Goal: Information Seeking & Learning: Learn about a topic

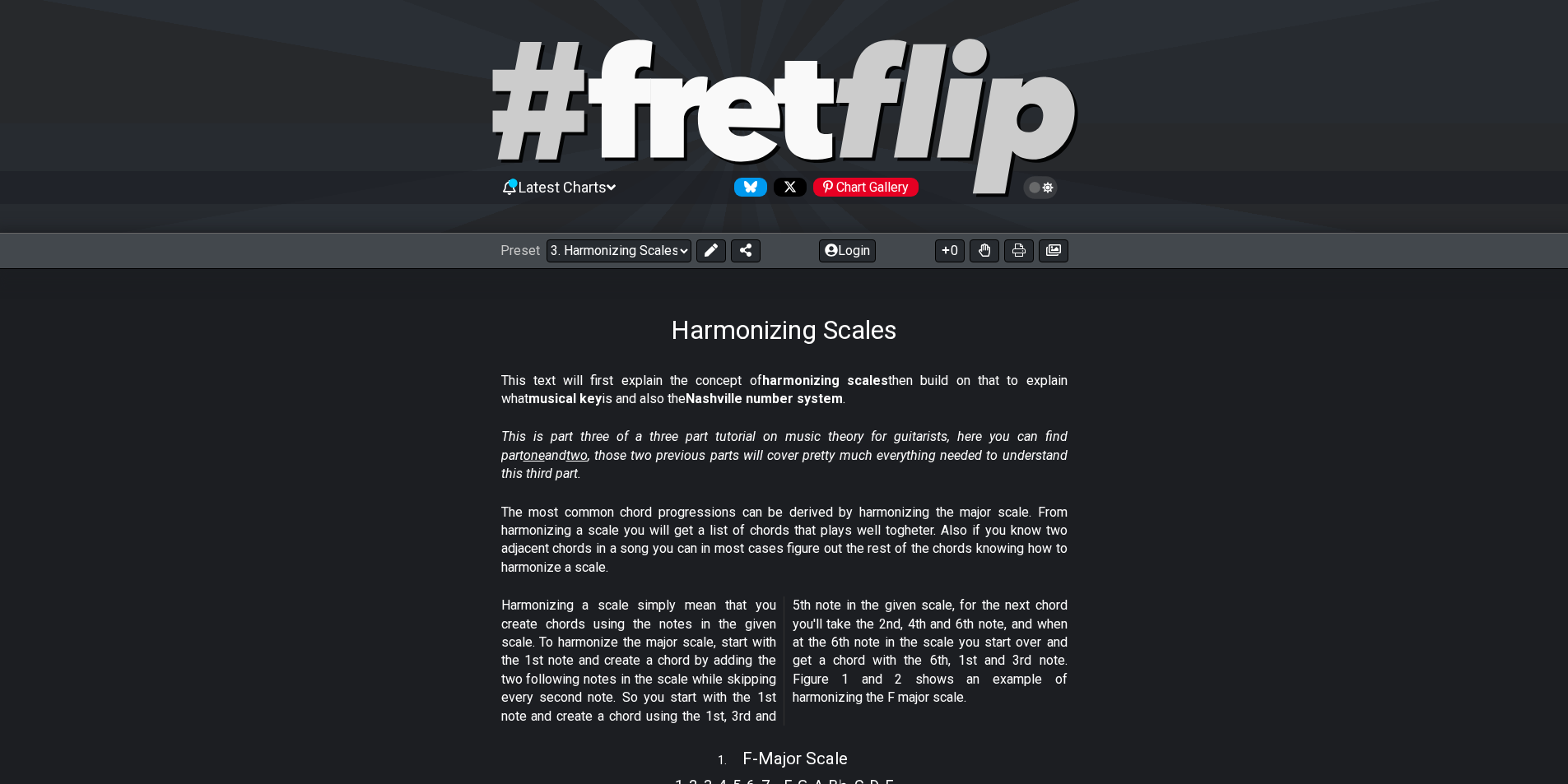
scroll to position [576, 0]
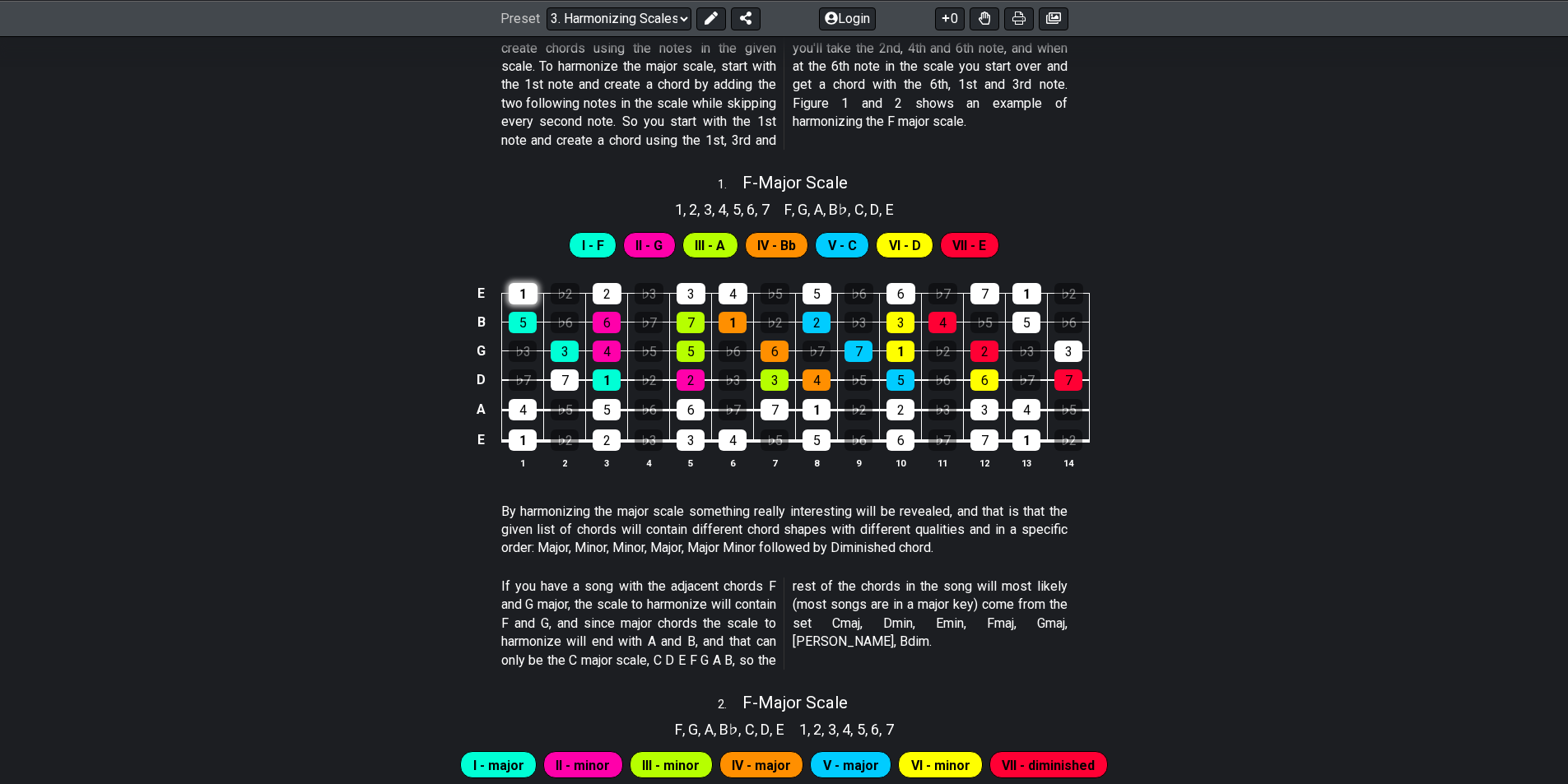
click at [523, 288] on div "1" at bounding box center [523, 294] width 29 height 21
click at [522, 292] on div "1" at bounding box center [523, 294] width 29 height 21
click at [604, 325] on div "6" at bounding box center [606, 323] width 28 height 21
click at [600, 324] on div "6" at bounding box center [606, 323] width 28 height 21
click at [651, 251] on span "II - G" at bounding box center [649, 246] width 27 height 24
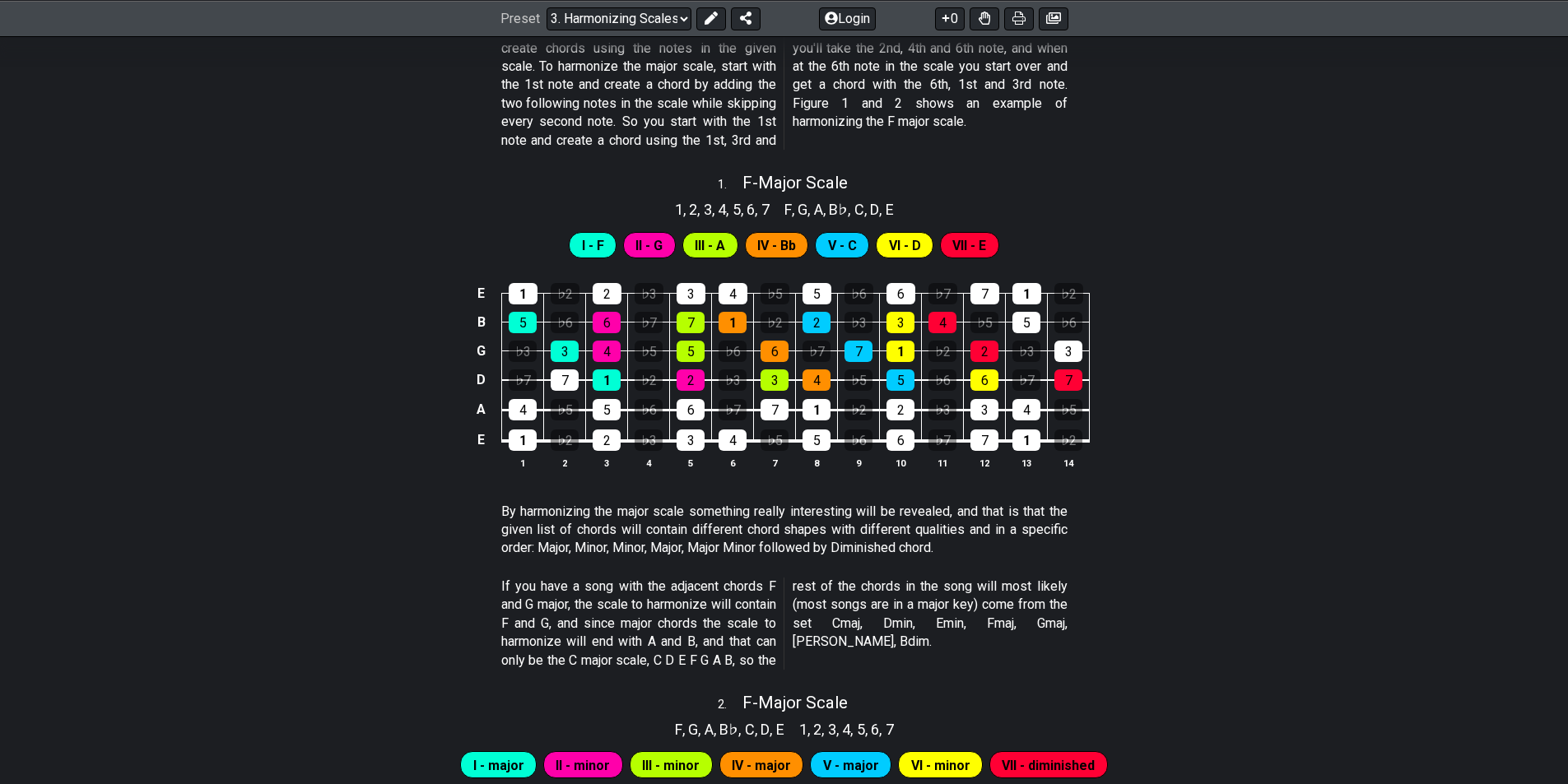
click at [1304, 422] on div "E 1 ♭2 2 ♭3 3 4 ♭5 5 ♭6 6 ♭7 7 1 ♭2 B 5 ♭6 6 ♭7 7 1 ♭2 2 ♭3 3 4 ♭5 5 ♭6 G ♭3 3 …" at bounding box center [784, 377] width 1568 height 231
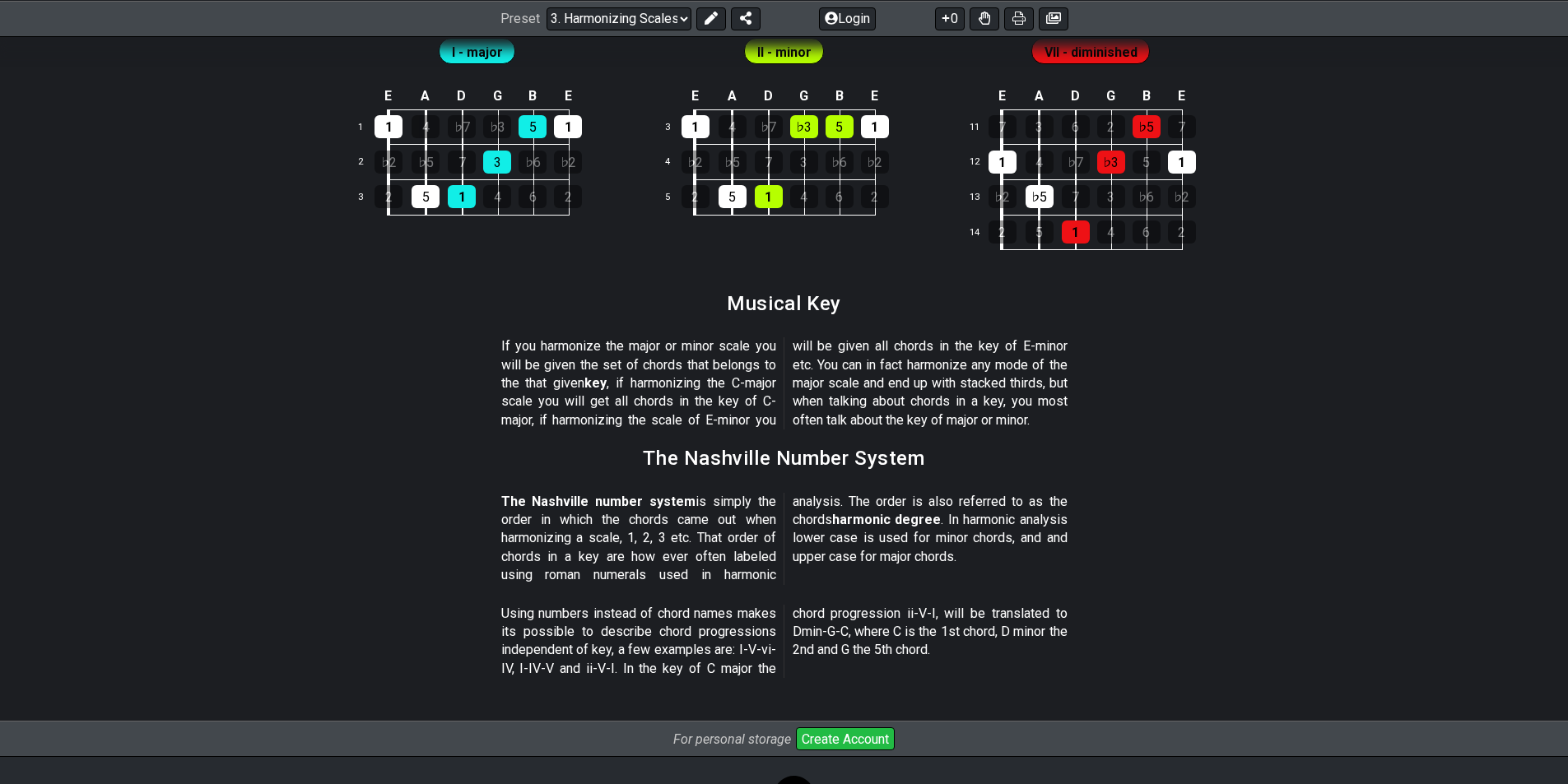
scroll to position [1809, 0]
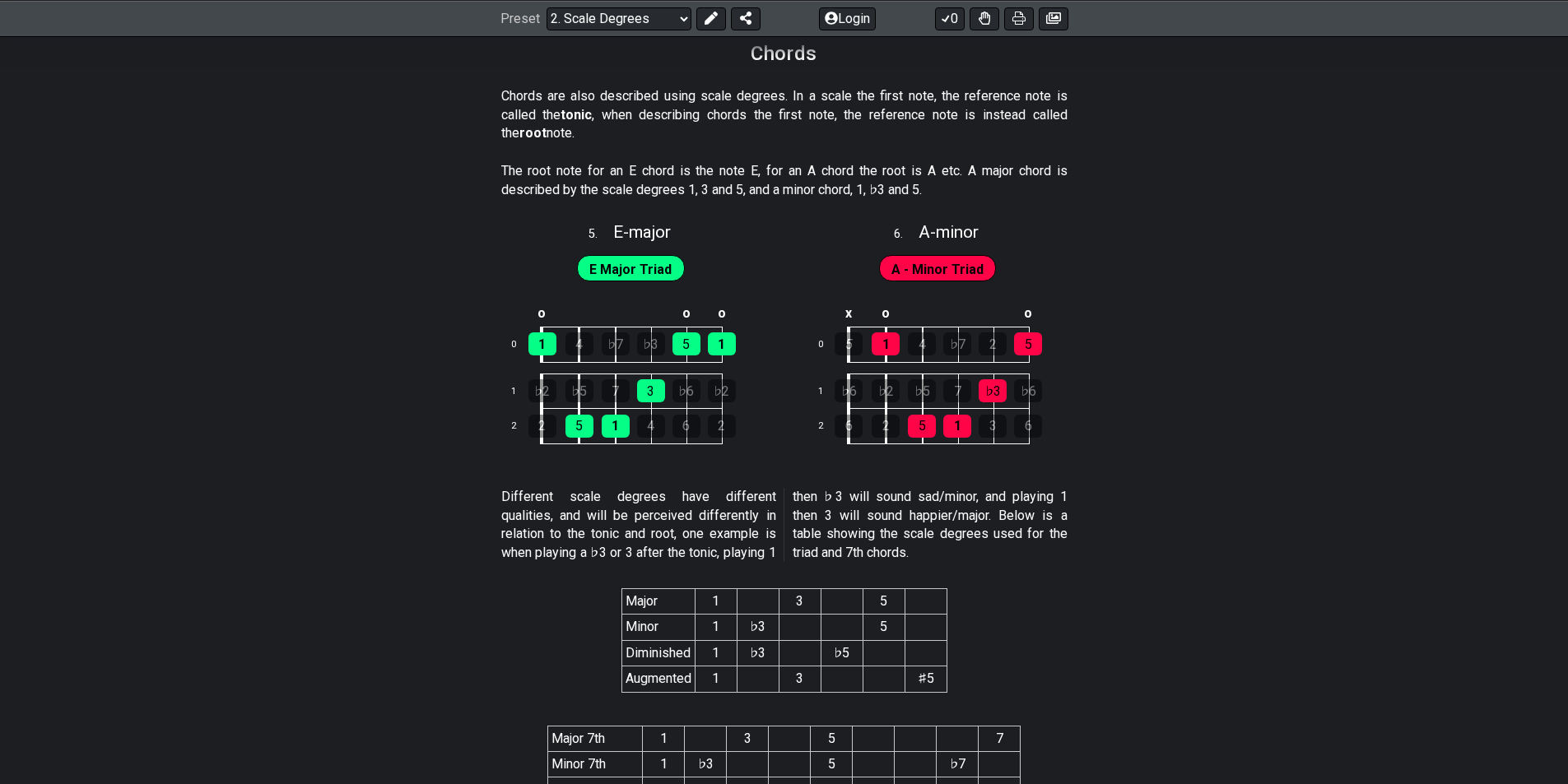
scroll to position [2715, 0]
